Goal: Task Accomplishment & Management: Use online tool/utility

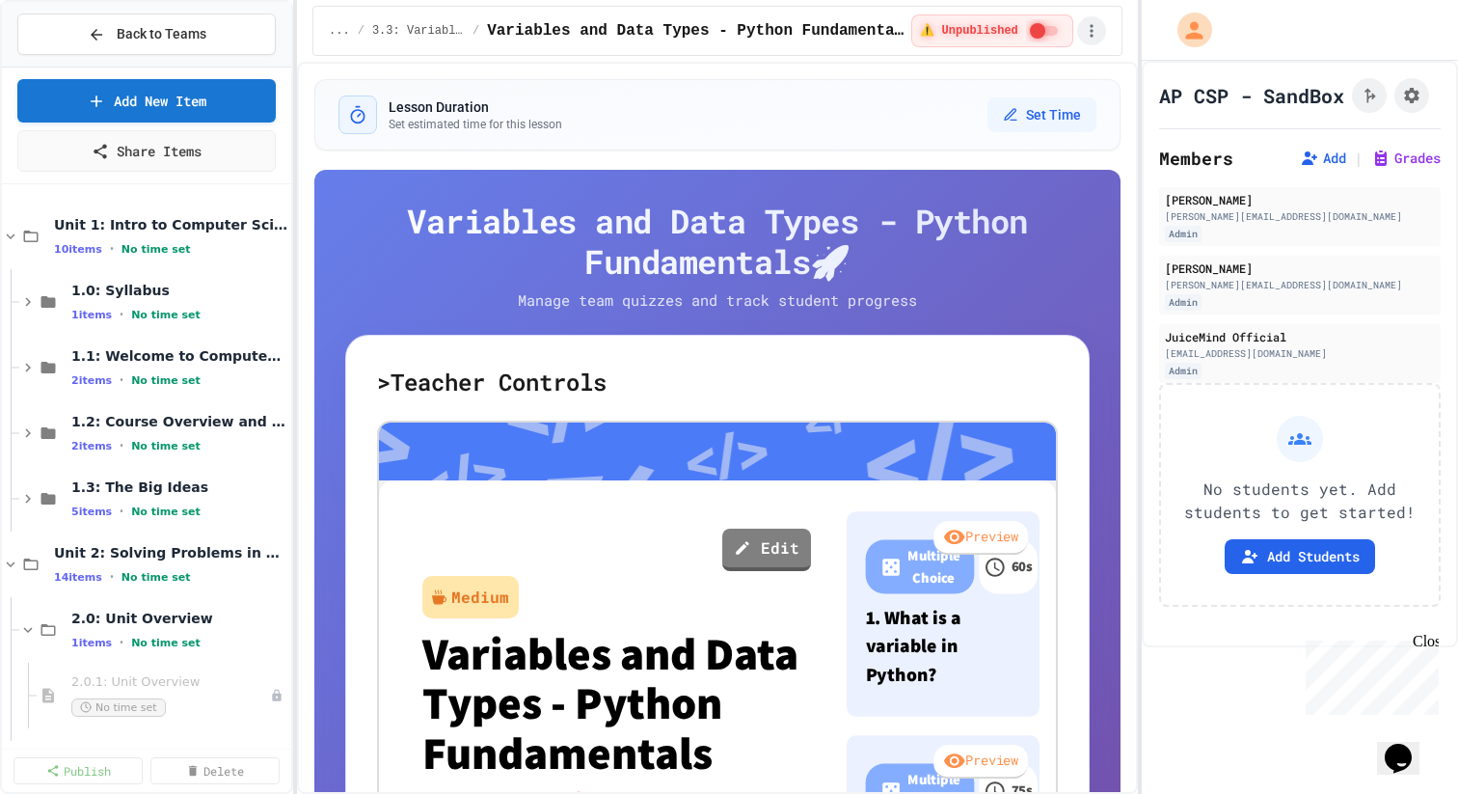
scroll to position [143, 0]
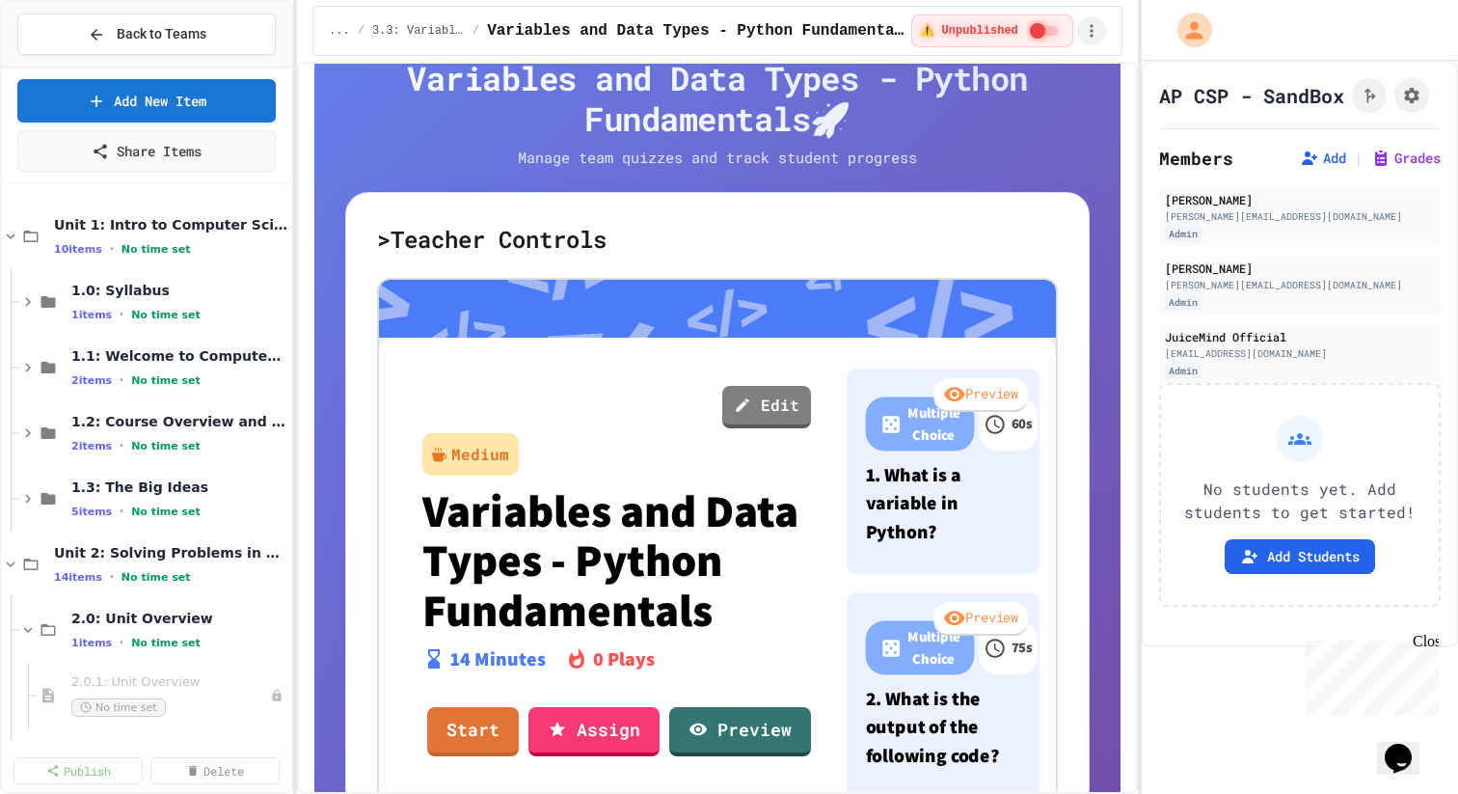
click at [1098, 28] on icon "button" at bounding box center [1091, 30] width 19 height 19
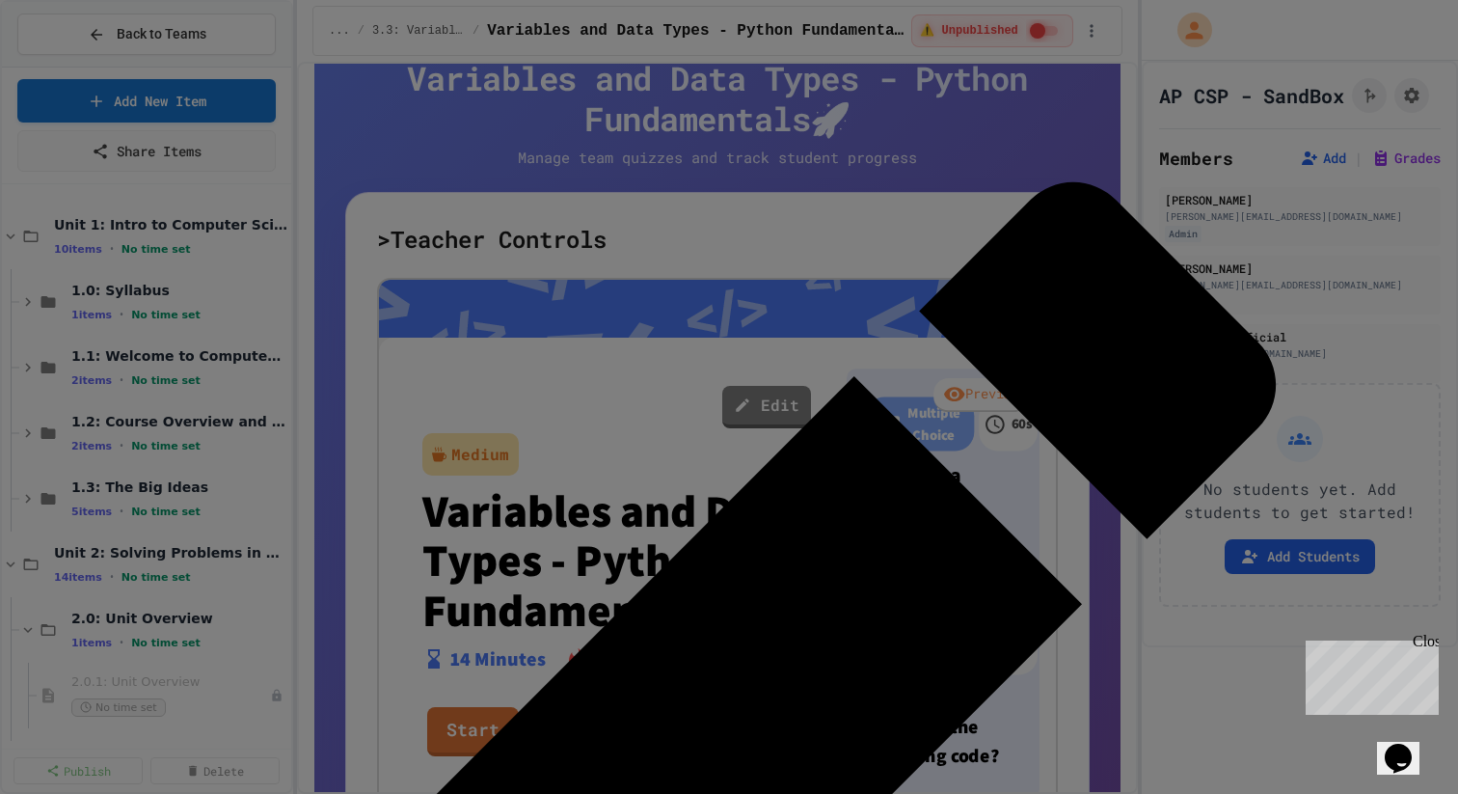
click at [903, 181] on body "We are updating our servers at 9:30PM EST [DATE]. [PERSON_NAME] should continue…" at bounding box center [729, 397] width 1458 height 794
click at [903, 793] on div at bounding box center [729, 795] width 1458 height 0
click at [736, 190] on body "We are updating our servers at 9:30PM EST [DATE]. [PERSON_NAME] should continue…" at bounding box center [729, 397] width 1458 height 794
